Goal: Information Seeking & Learning: Learn about a topic

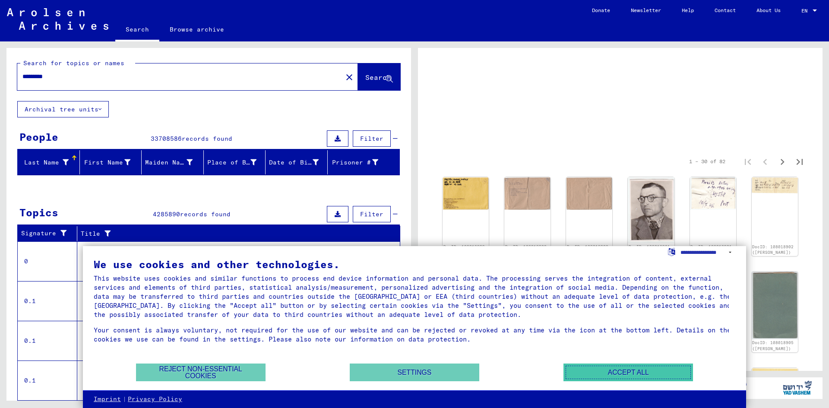
click at [615, 368] on button "Accept all" at bounding box center [627, 372] width 129 height 18
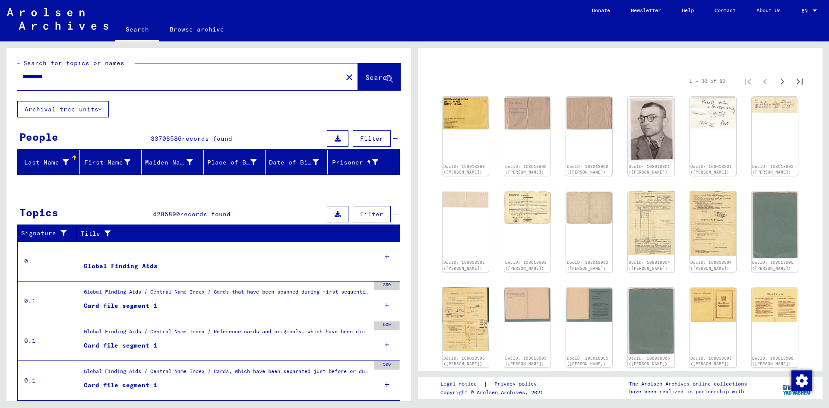
scroll to position [173, 0]
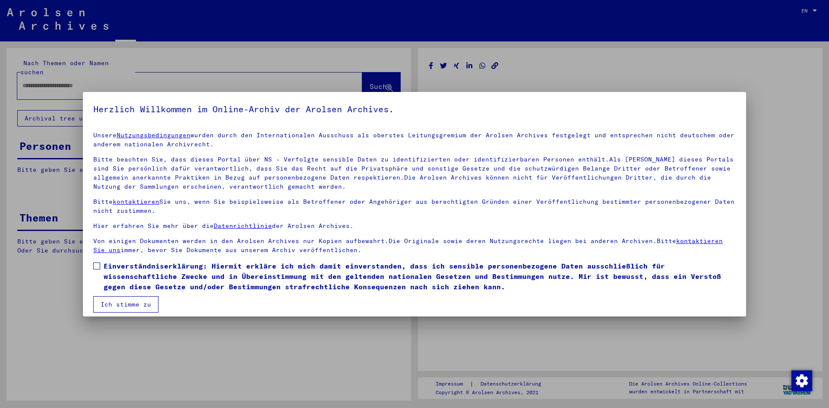
type input "*********"
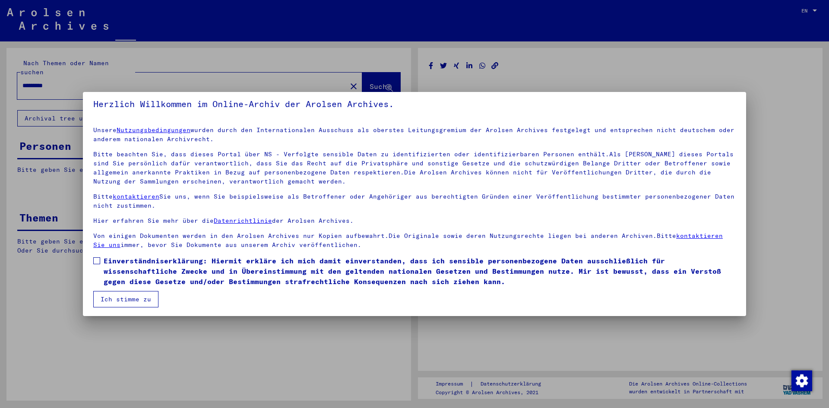
scroll to position [6, 0]
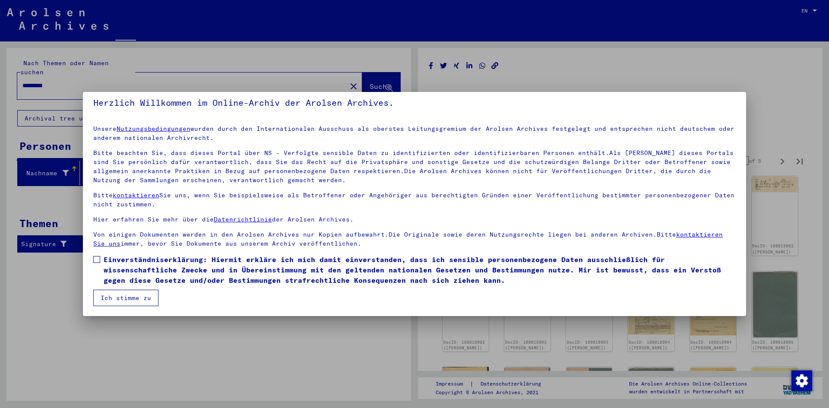
click at [148, 299] on button "Ich stimme zu" at bounding box center [125, 298] width 65 height 16
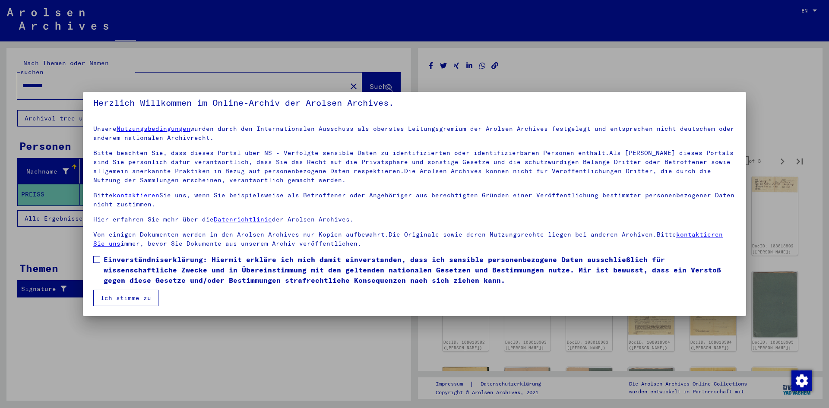
click at [116, 295] on button "Ich stimme zu" at bounding box center [125, 298] width 65 height 16
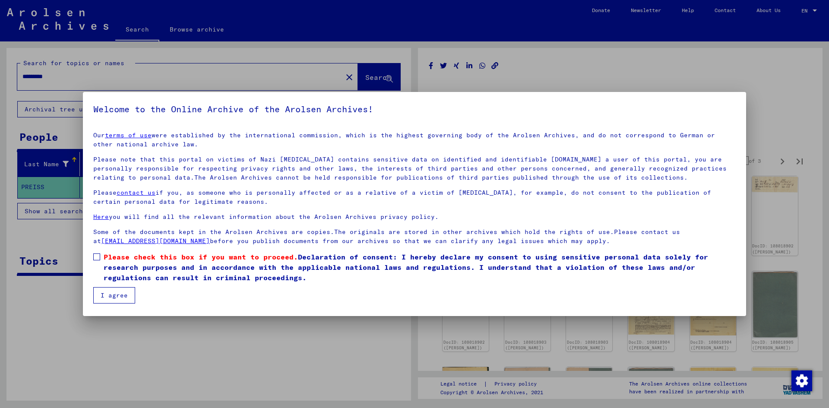
click at [116, 298] on button "I agree" at bounding box center [114, 295] width 42 height 16
click at [119, 294] on button "I agree" at bounding box center [114, 295] width 42 height 16
click at [122, 293] on button "I agree" at bounding box center [114, 295] width 42 height 16
click at [122, 289] on button "I agree" at bounding box center [114, 295] width 42 height 16
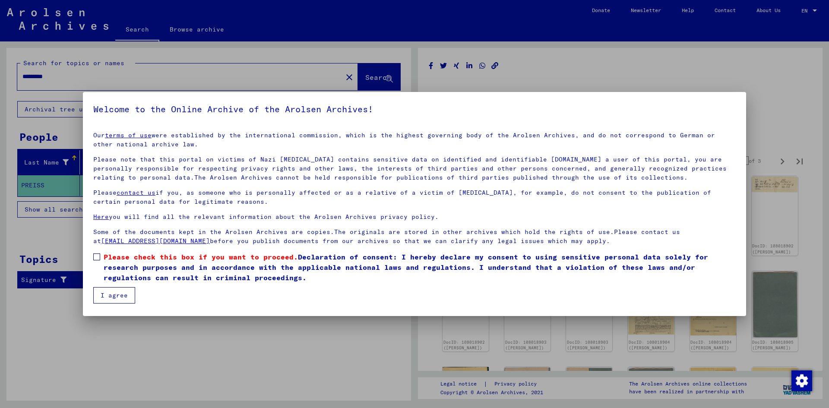
click at [125, 299] on button "I agree" at bounding box center [114, 295] width 42 height 16
click at [126, 296] on button "I agree" at bounding box center [114, 295] width 42 height 16
click at [128, 294] on button "I agree" at bounding box center [114, 295] width 42 height 16
click at [127, 296] on button "I agree" at bounding box center [114, 295] width 42 height 16
click at [125, 300] on button "I agree" at bounding box center [114, 295] width 42 height 16
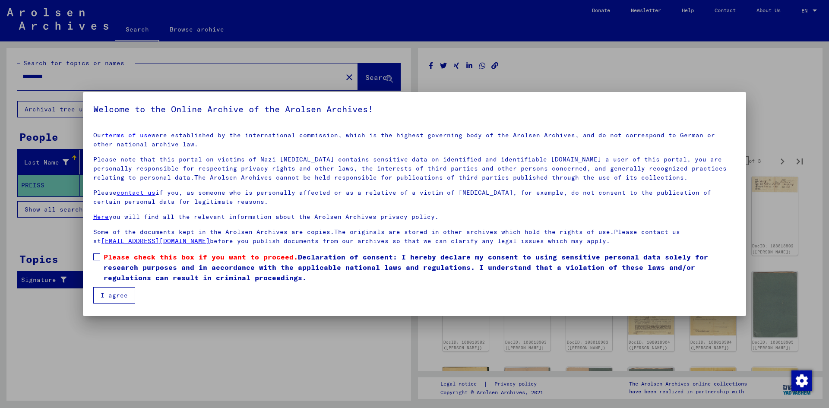
click at [120, 299] on button "I agree" at bounding box center [114, 295] width 42 height 16
click at [123, 293] on button "I agree" at bounding box center [114, 295] width 42 height 16
click at [124, 291] on button "I agree" at bounding box center [114, 295] width 42 height 16
click at [126, 290] on button "I agree" at bounding box center [114, 295] width 42 height 16
click at [107, 254] on span "Please check this box if you want to proceed." at bounding box center [201, 256] width 194 height 9
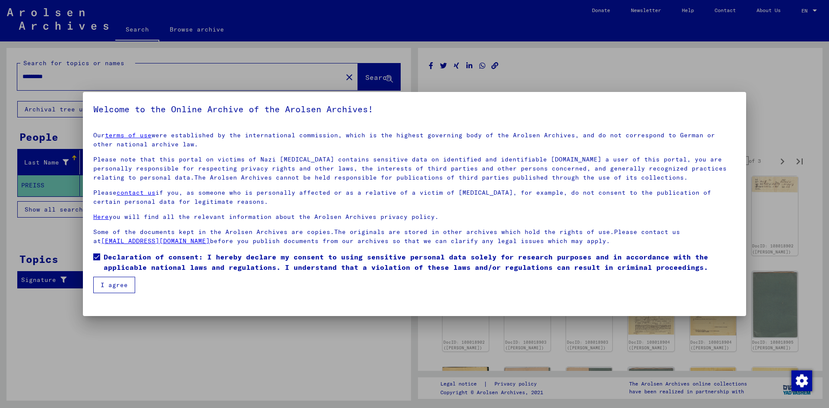
click at [117, 282] on button "I agree" at bounding box center [114, 285] width 42 height 16
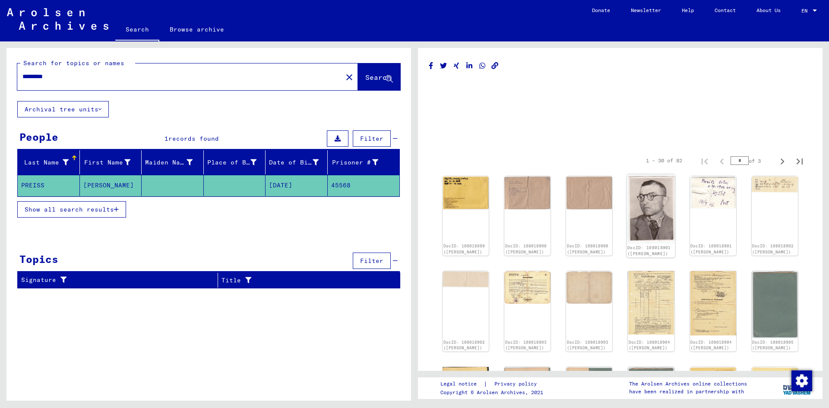
click at [665, 221] on img at bounding box center [651, 208] width 49 height 69
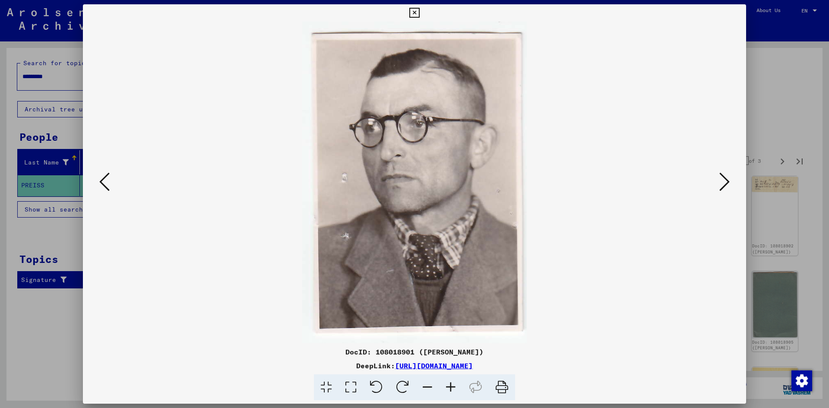
click at [715, 181] on img at bounding box center [414, 182] width 604 height 321
click at [721, 180] on icon at bounding box center [724, 181] width 10 height 21
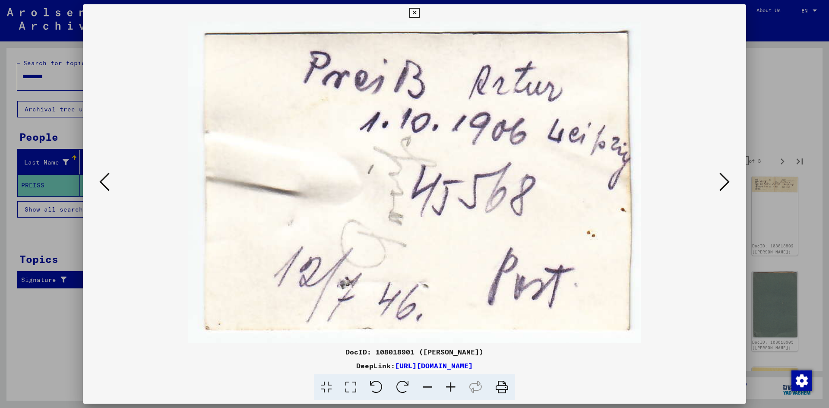
click at [722, 181] on icon at bounding box center [724, 181] width 10 height 21
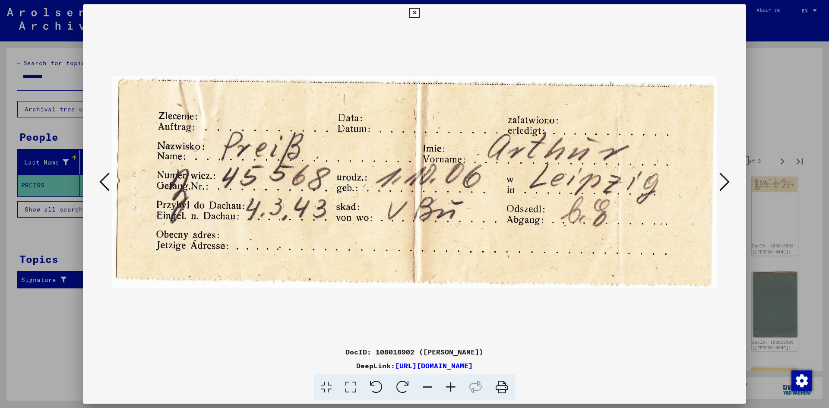
click at [730, 179] on button at bounding box center [724, 182] width 16 height 25
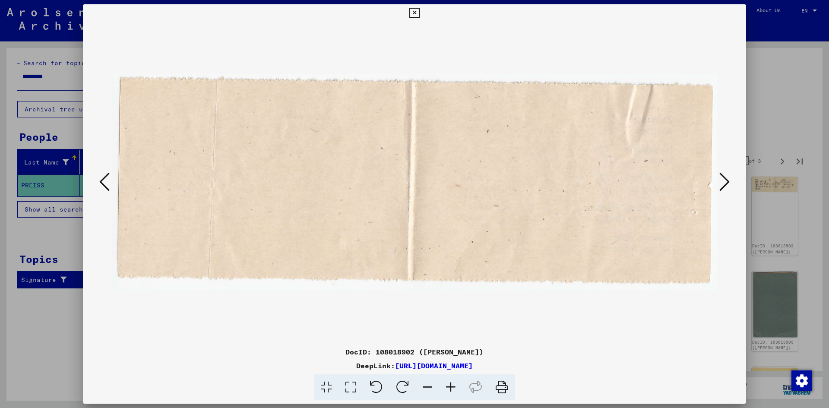
click at [728, 176] on icon at bounding box center [724, 181] width 10 height 21
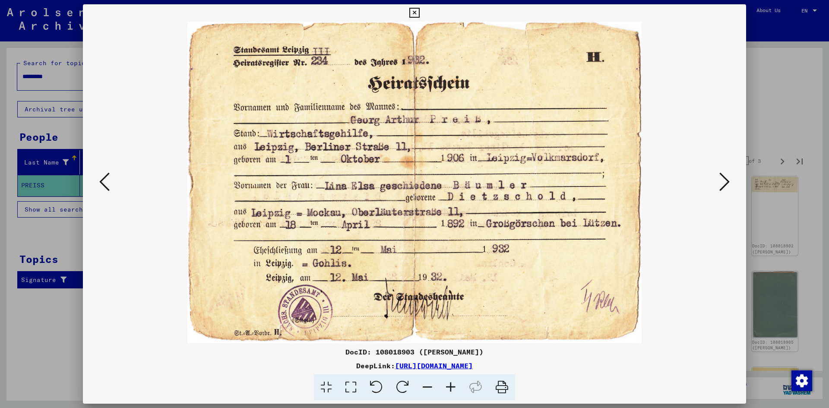
click at [730, 174] on button at bounding box center [724, 182] width 16 height 25
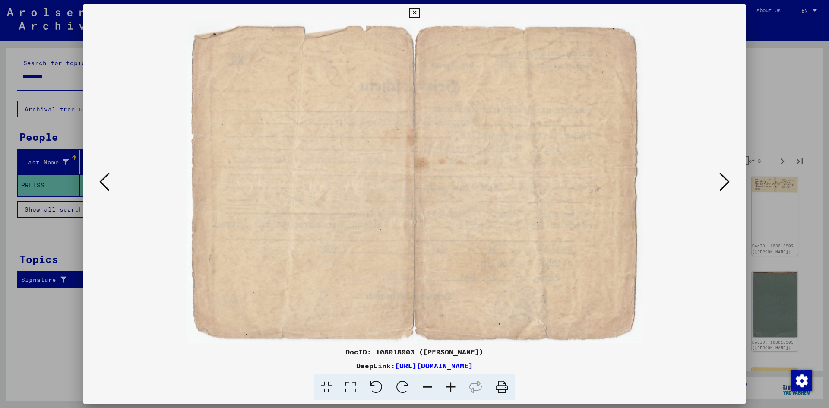
click at [733, 171] on div at bounding box center [414, 182] width 663 height 321
click at [725, 181] on icon at bounding box center [724, 181] width 10 height 21
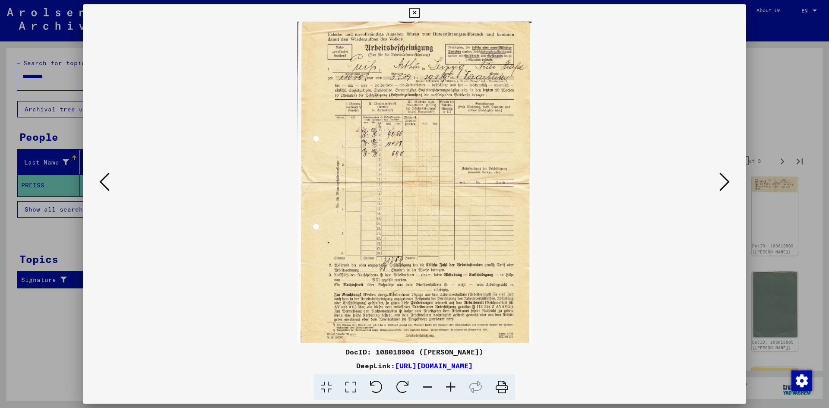
click at [725, 180] on icon at bounding box center [724, 181] width 10 height 21
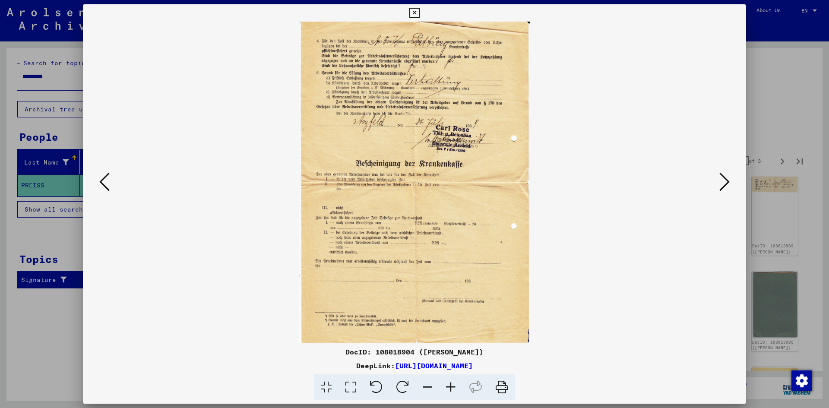
click at [725, 180] on icon at bounding box center [724, 181] width 10 height 21
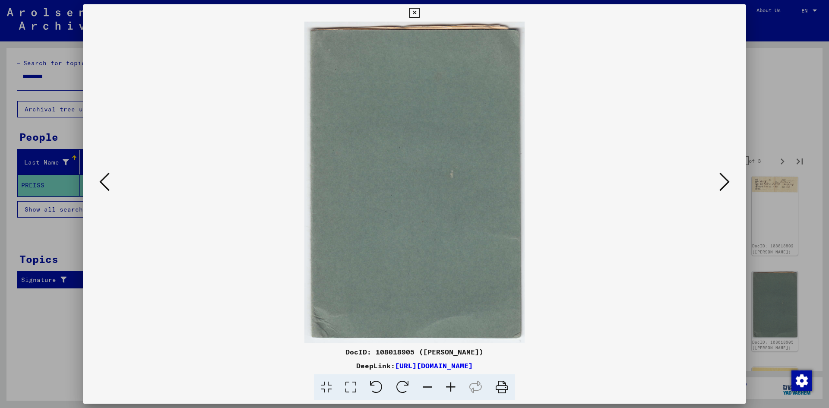
click at [109, 180] on icon at bounding box center [104, 181] width 10 height 21
